Goal: Task Accomplishment & Management: Complete application form

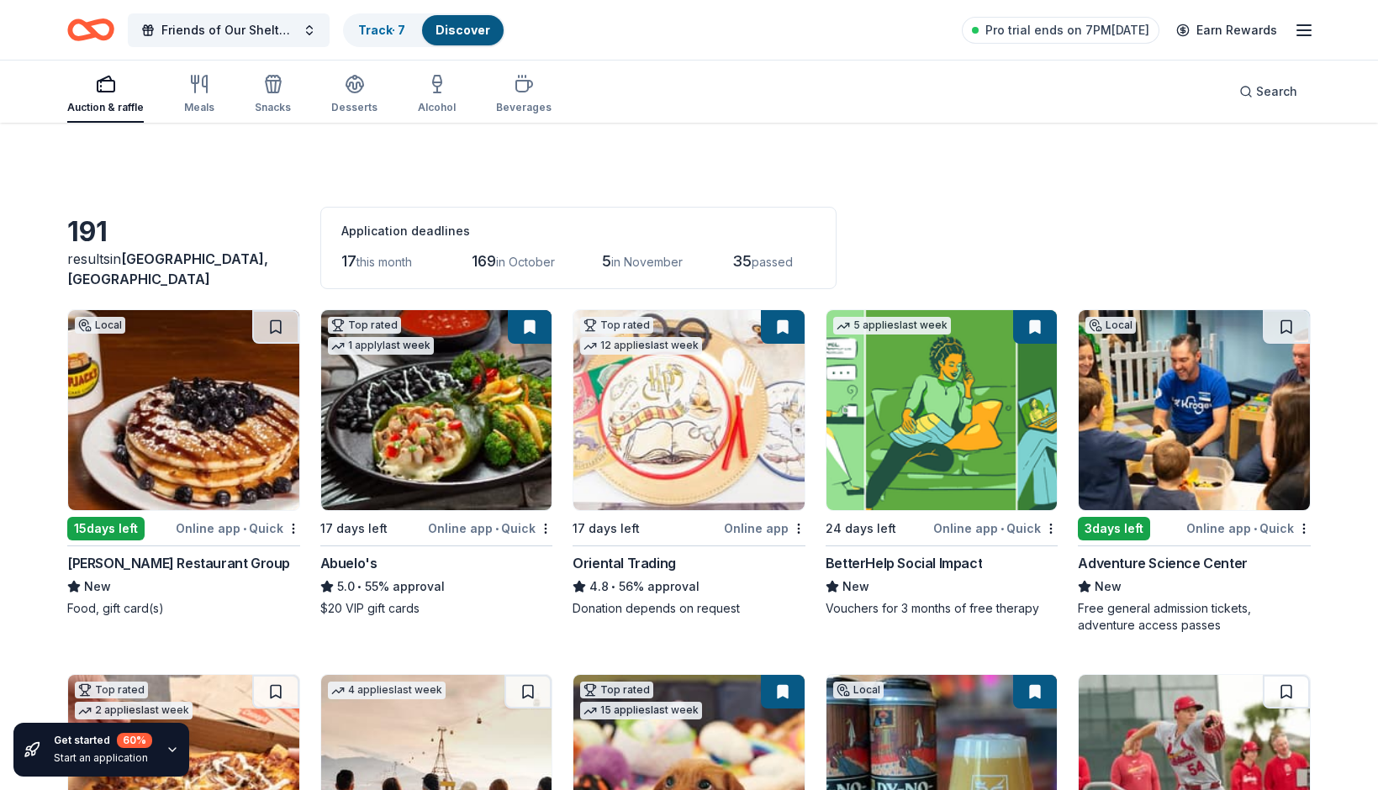
scroll to position [781, 0]
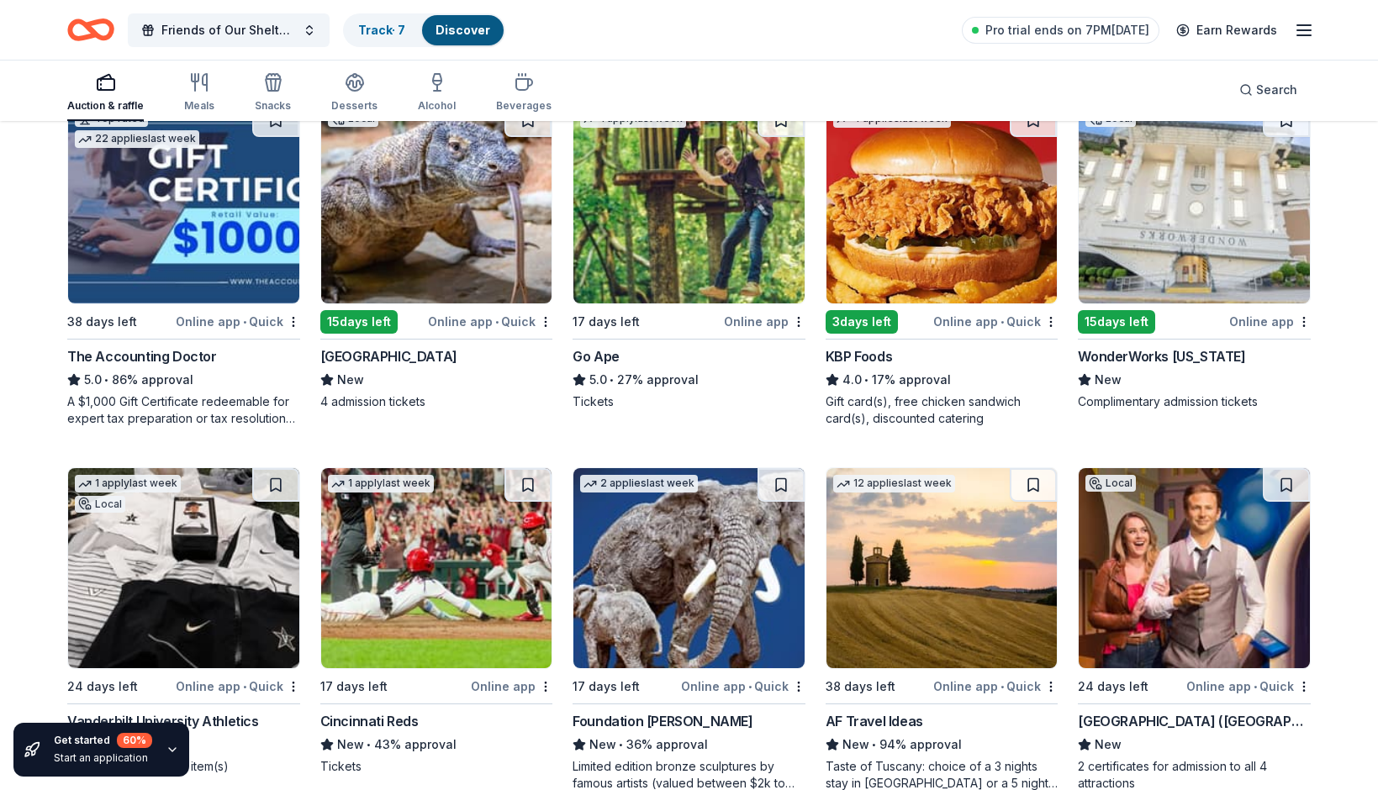
scroll to position [1357, 0]
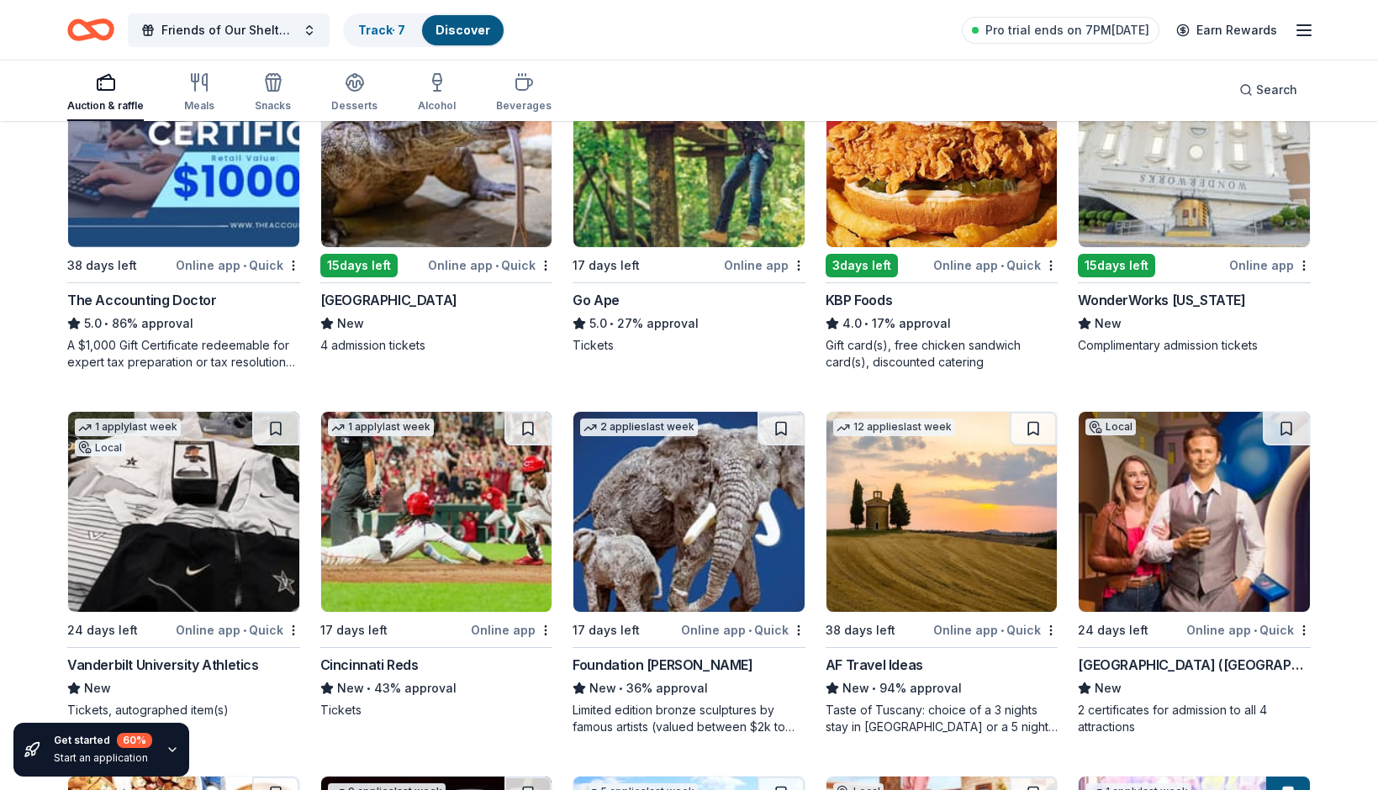
click at [1205, 205] on img at bounding box center [1193, 147] width 231 height 200
click at [1213, 180] on img at bounding box center [1193, 147] width 231 height 200
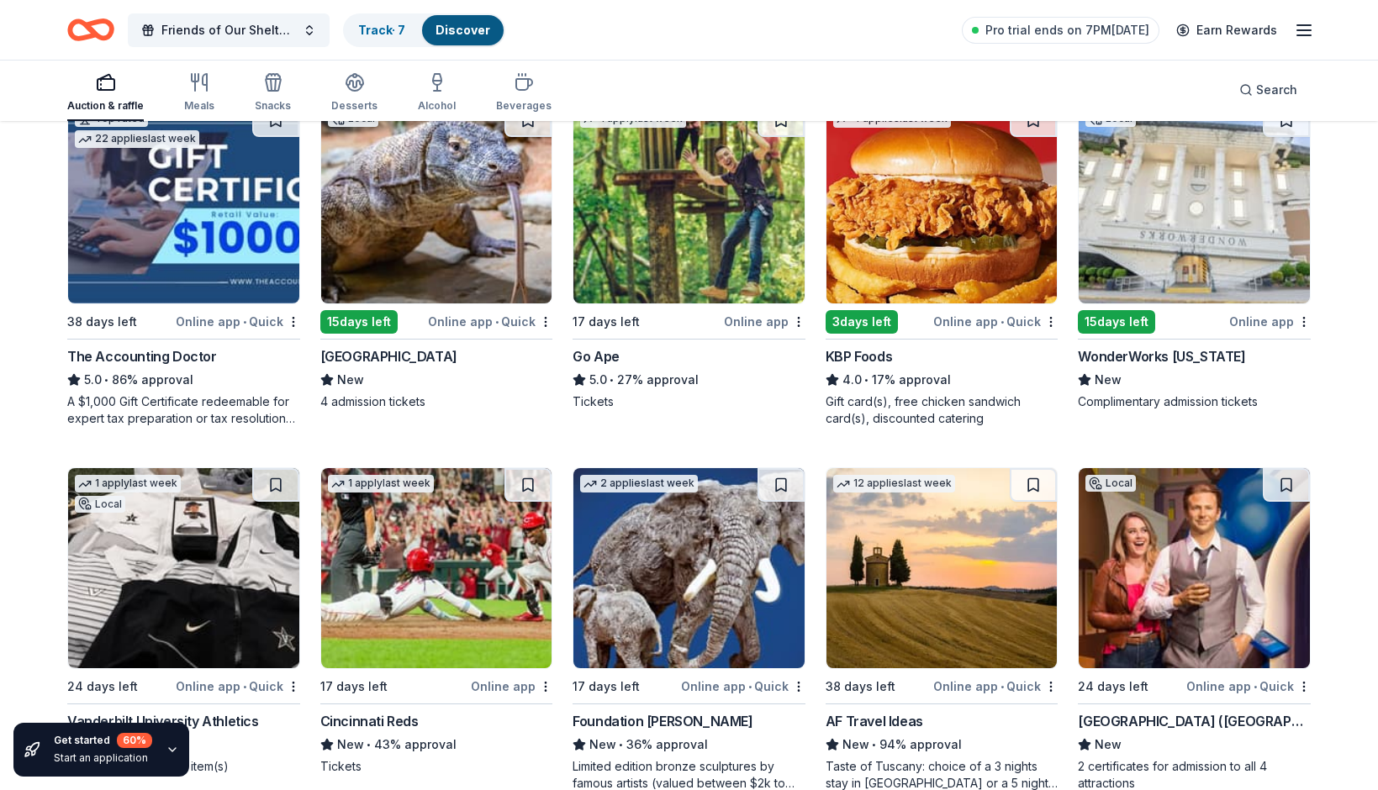
scroll to position [1300, 0]
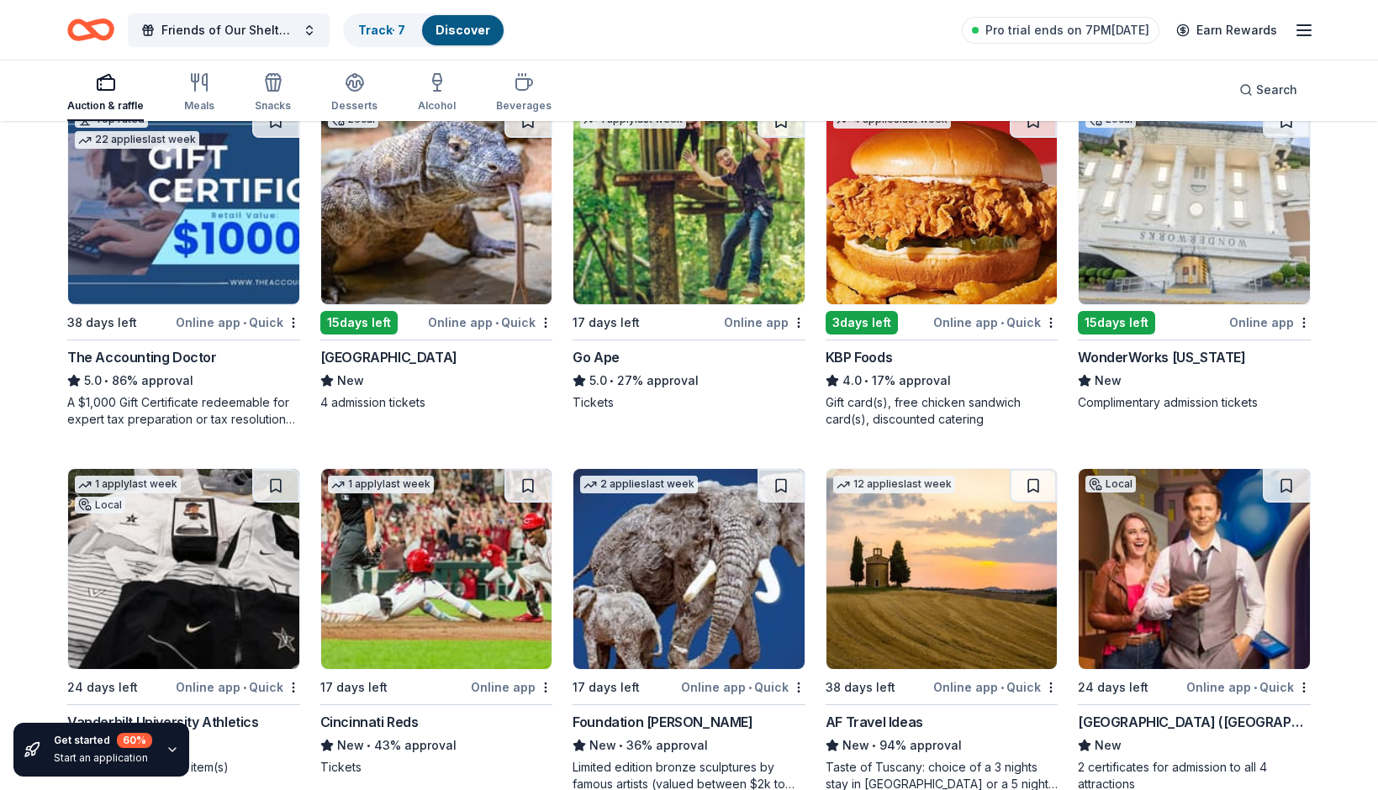
click at [1190, 602] on img at bounding box center [1193, 569] width 231 height 200
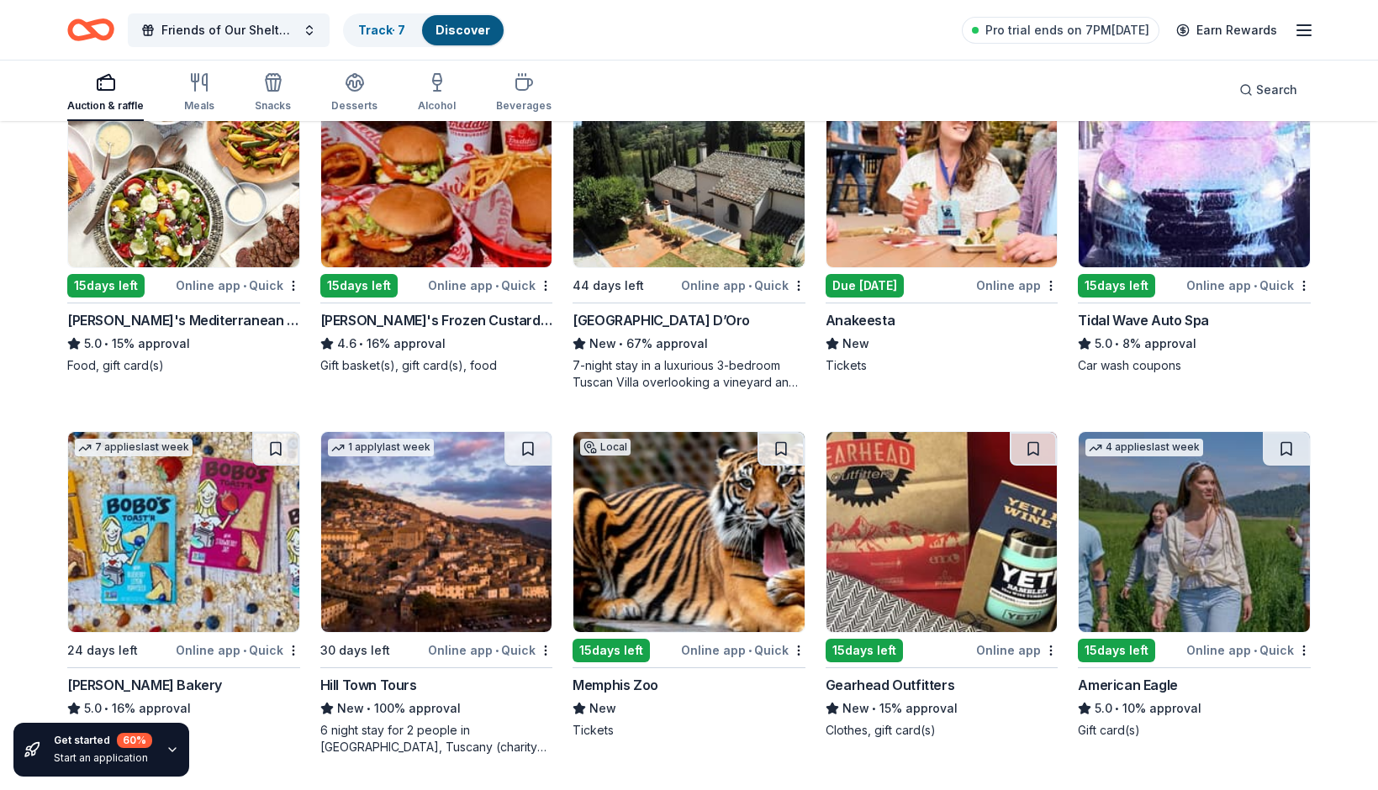
scroll to position [2107, 0]
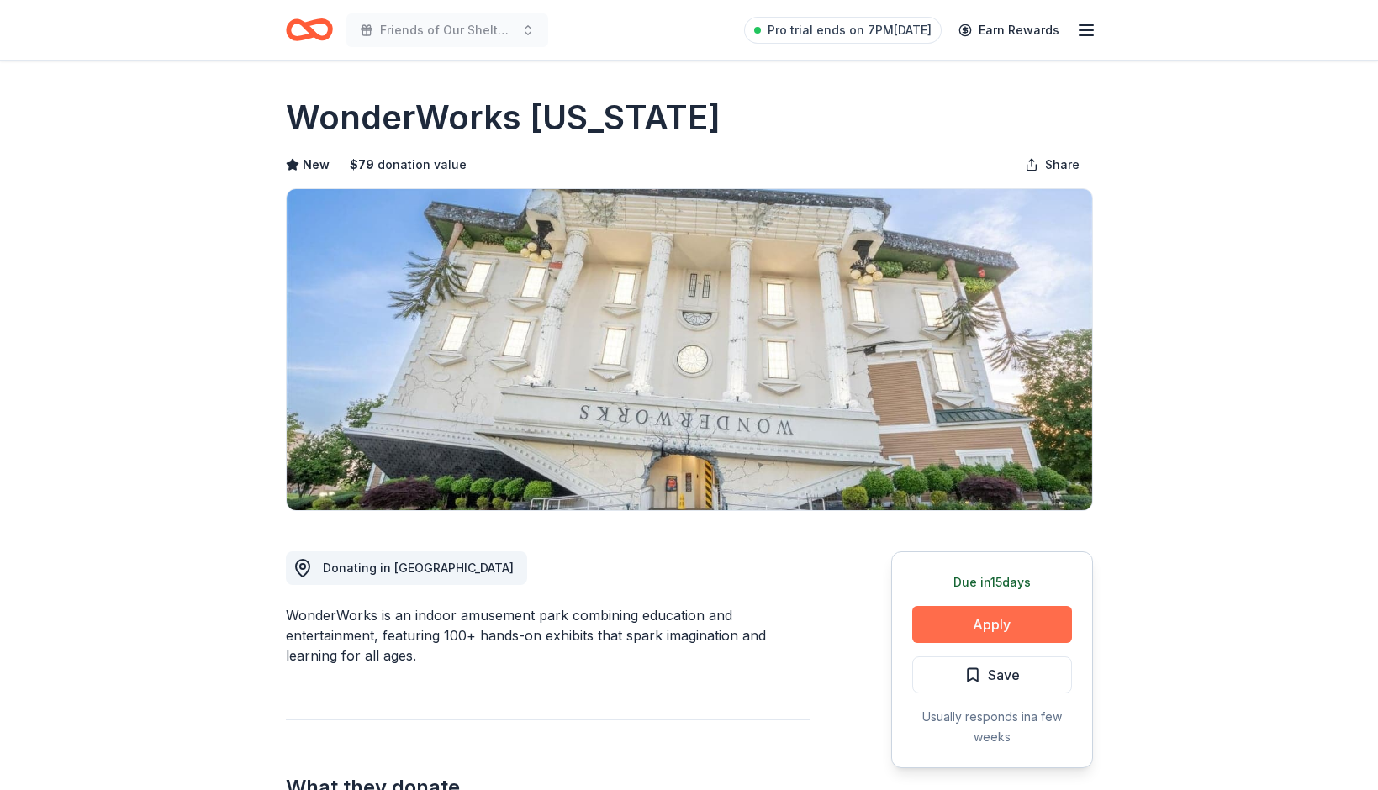
click at [973, 625] on button "Apply" at bounding box center [992, 624] width 160 height 37
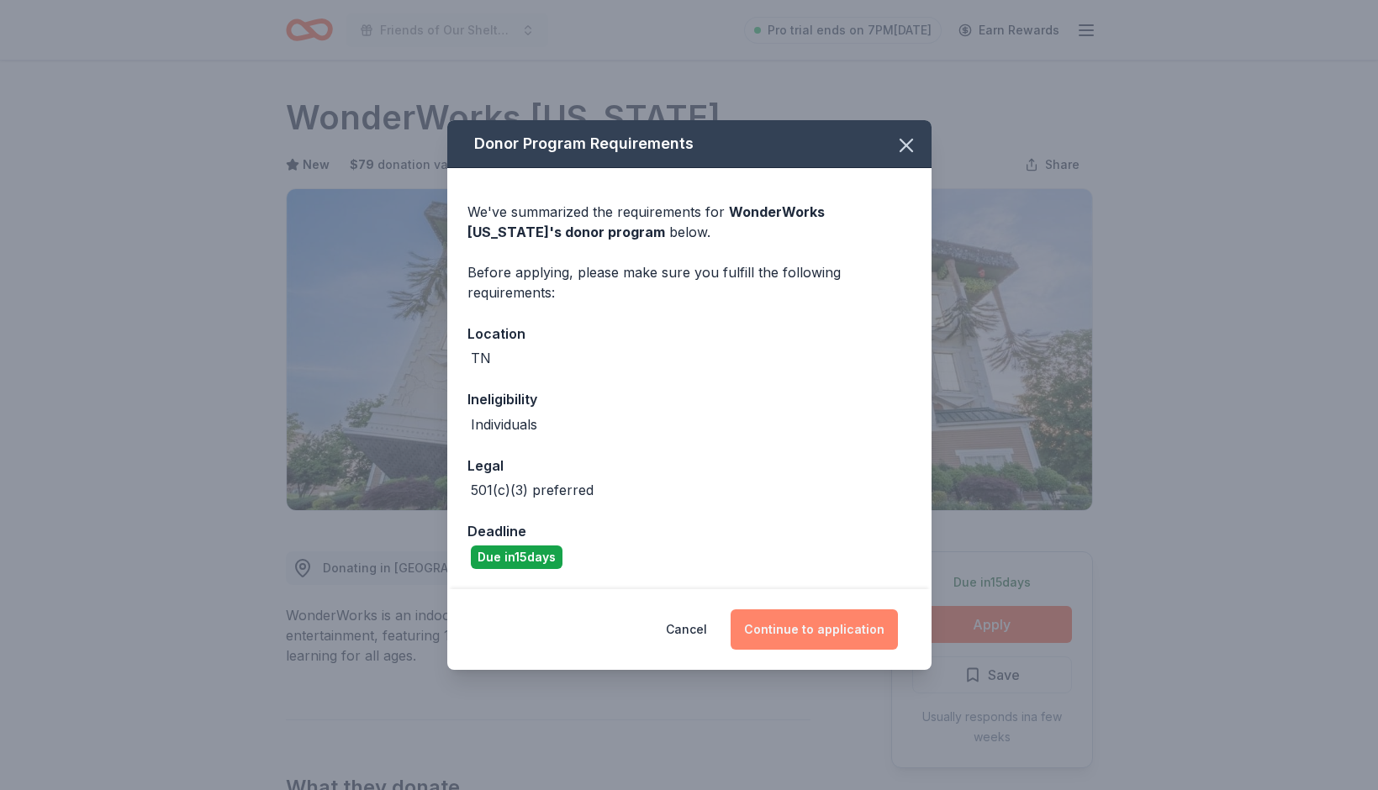
click at [800, 635] on button "Continue to application" at bounding box center [813, 629] width 167 height 40
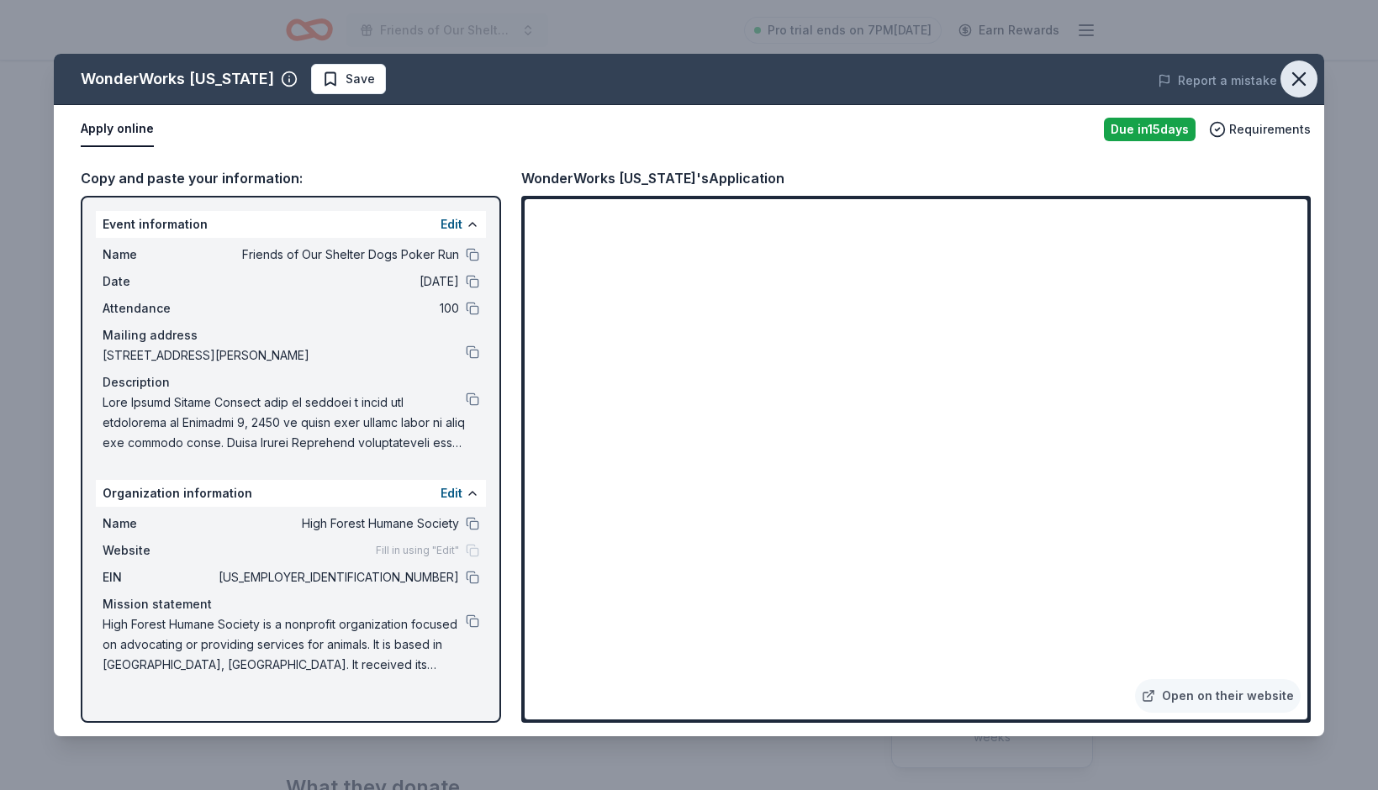
click at [1295, 73] on icon "button" at bounding box center [1299, 79] width 24 height 24
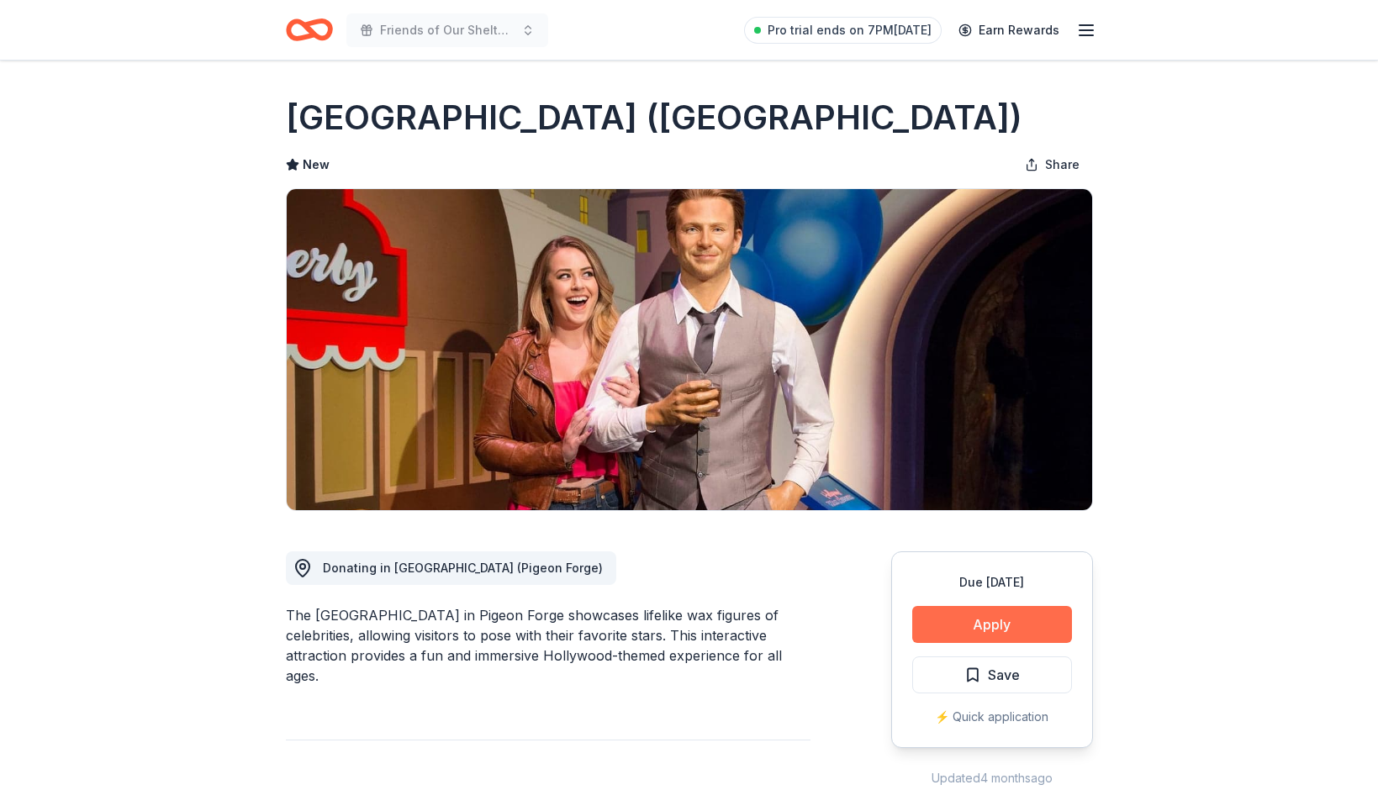
click at [967, 622] on button "Apply" at bounding box center [992, 624] width 160 height 37
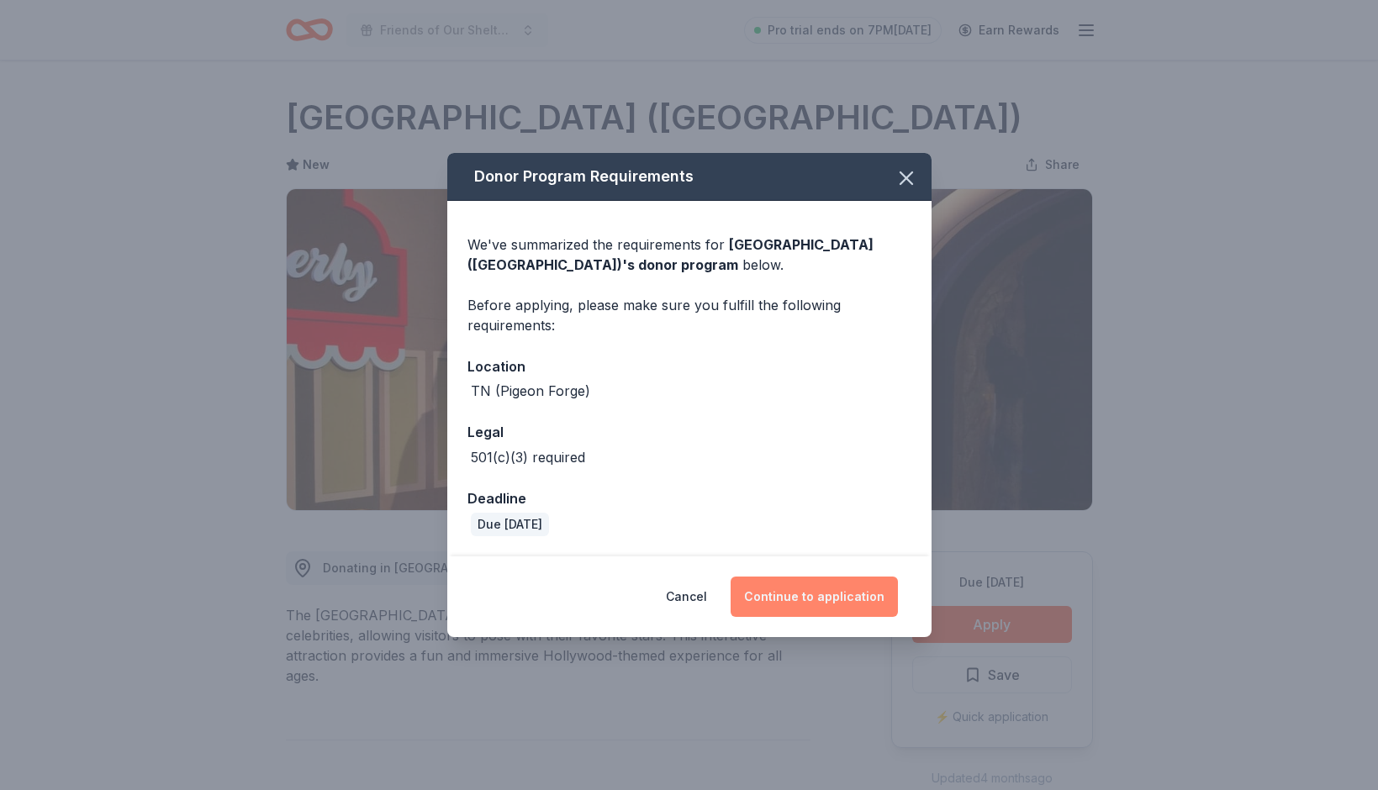
click at [819, 593] on button "Continue to application" at bounding box center [813, 597] width 167 height 40
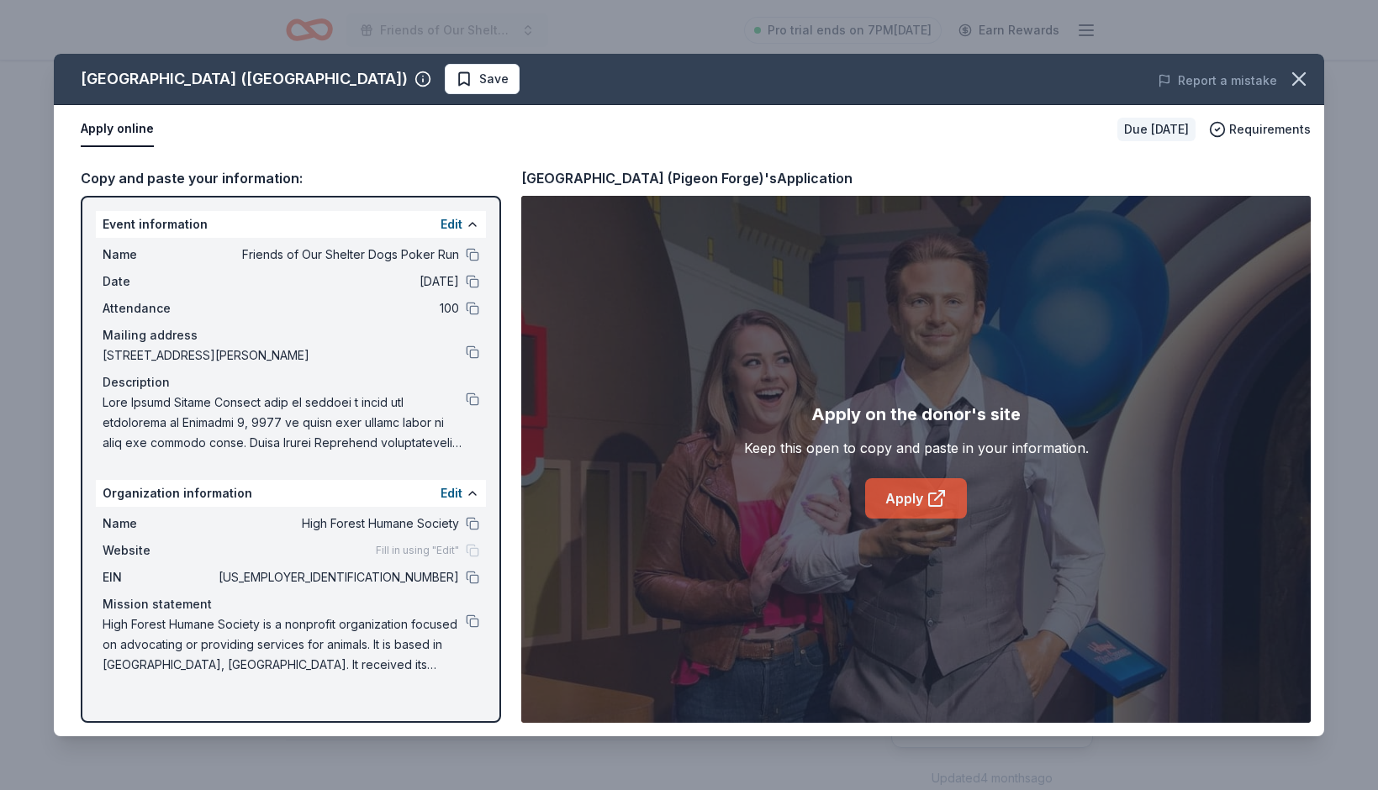
click at [927, 509] on link "Apply" at bounding box center [916, 498] width 102 height 40
